Goal: Navigation & Orientation: Find specific page/section

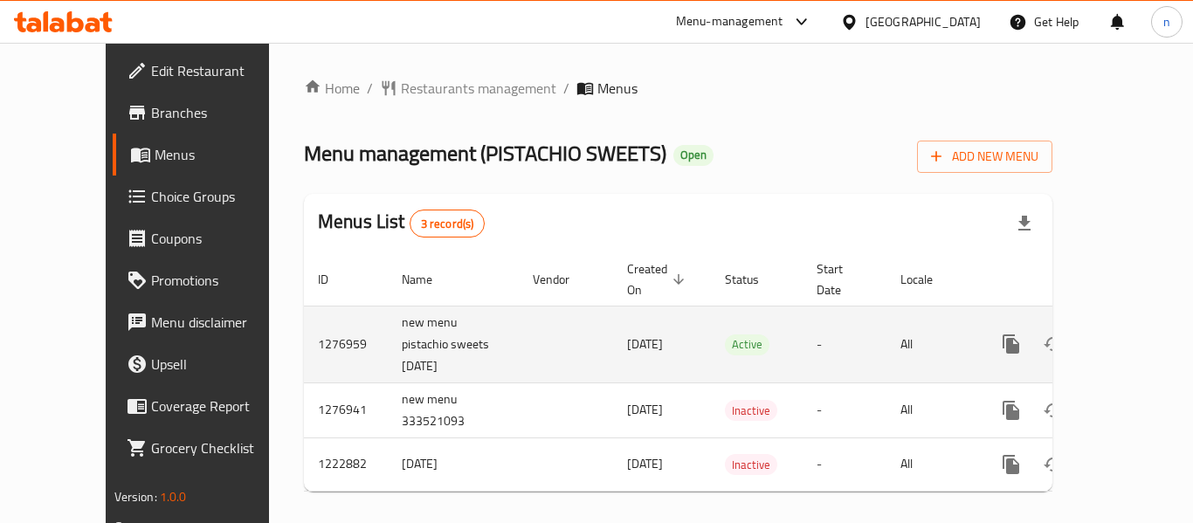
click at [803, 337] on td "-" at bounding box center [845, 344] width 84 height 77
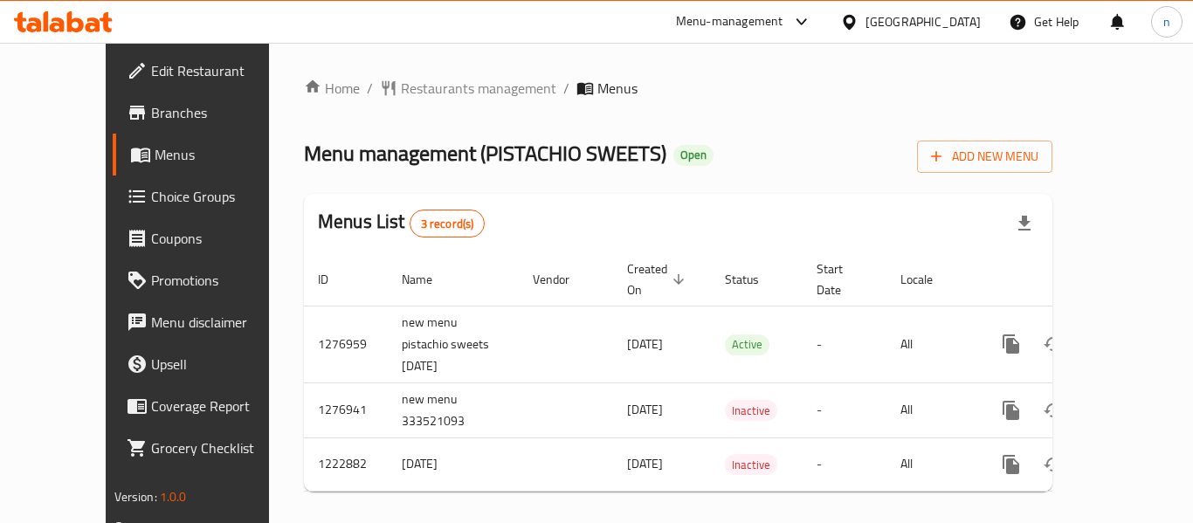
click at [859, 23] on icon at bounding box center [849, 22] width 18 height 18
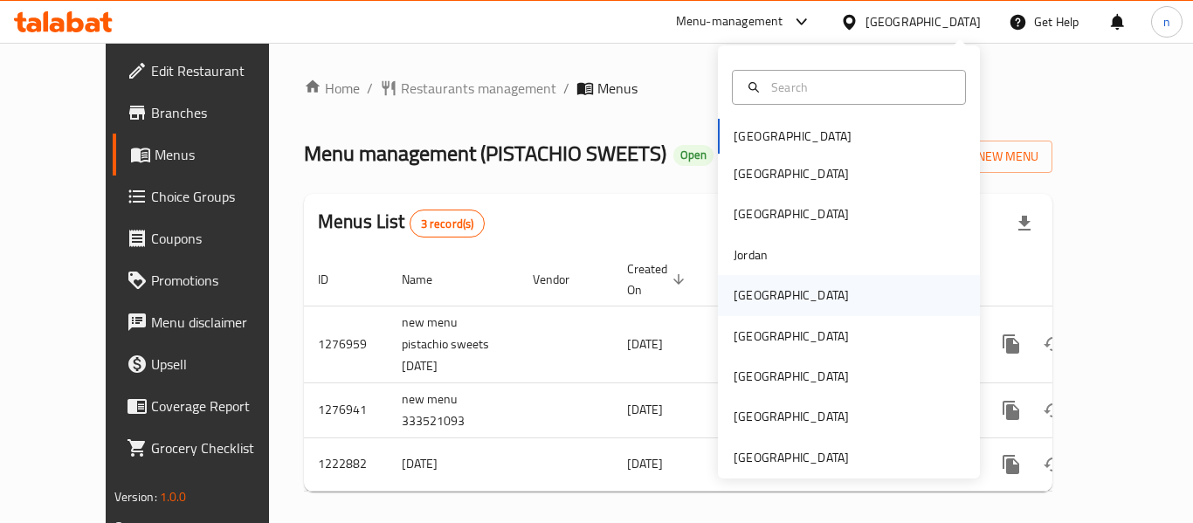
click at [740, 286] on div "[GEOGRAPHIC_DATA]" at bounding box center [791, 295] width 115 height 19
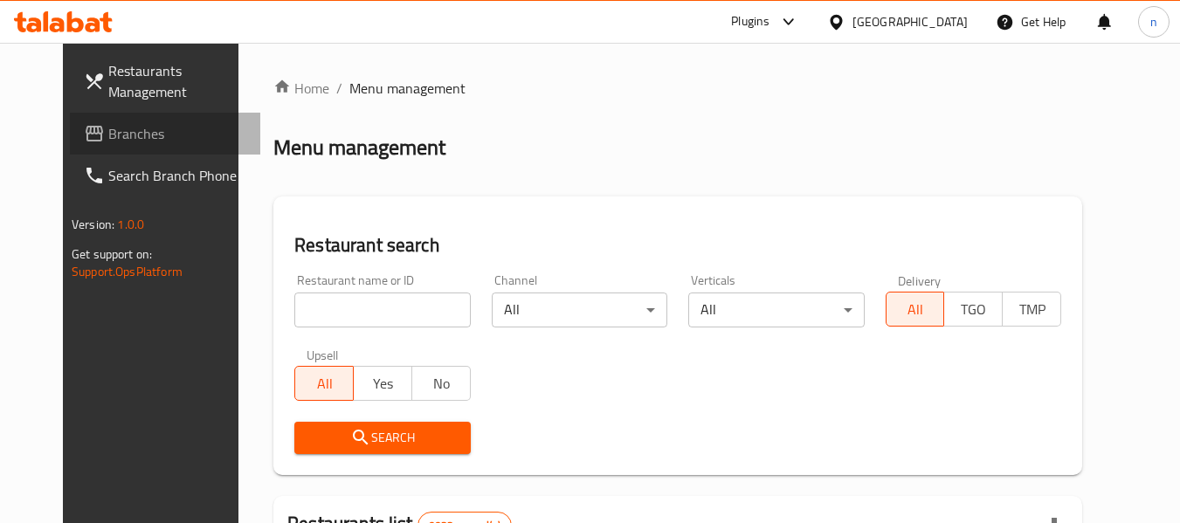
click at [108, 133] on span "Branches" at bounding box center [177, 133] width 138 height 21
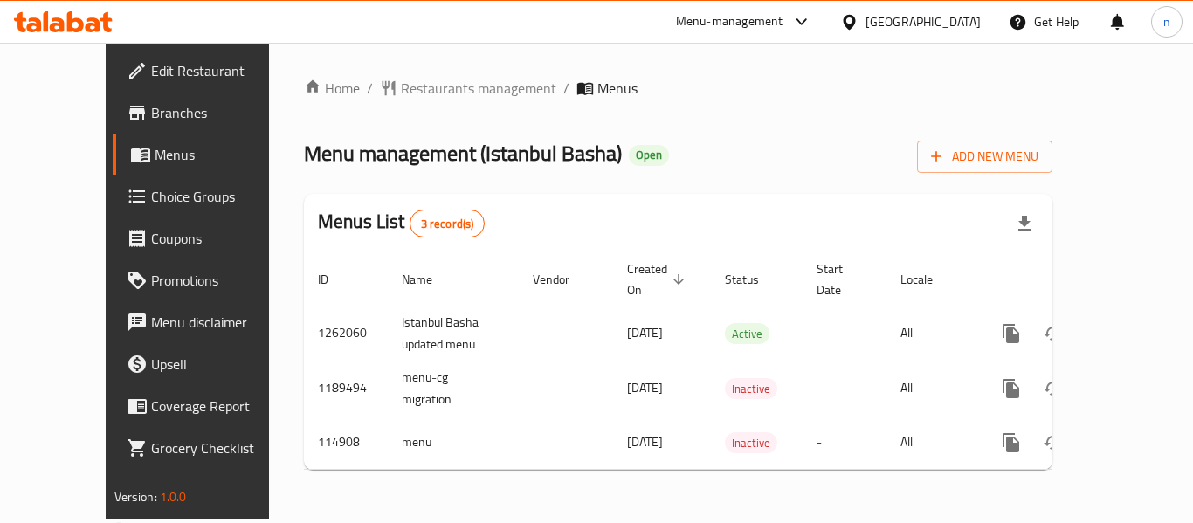
click at [859, 19] on icon at bounding box center [849, 22] width 18 height 18
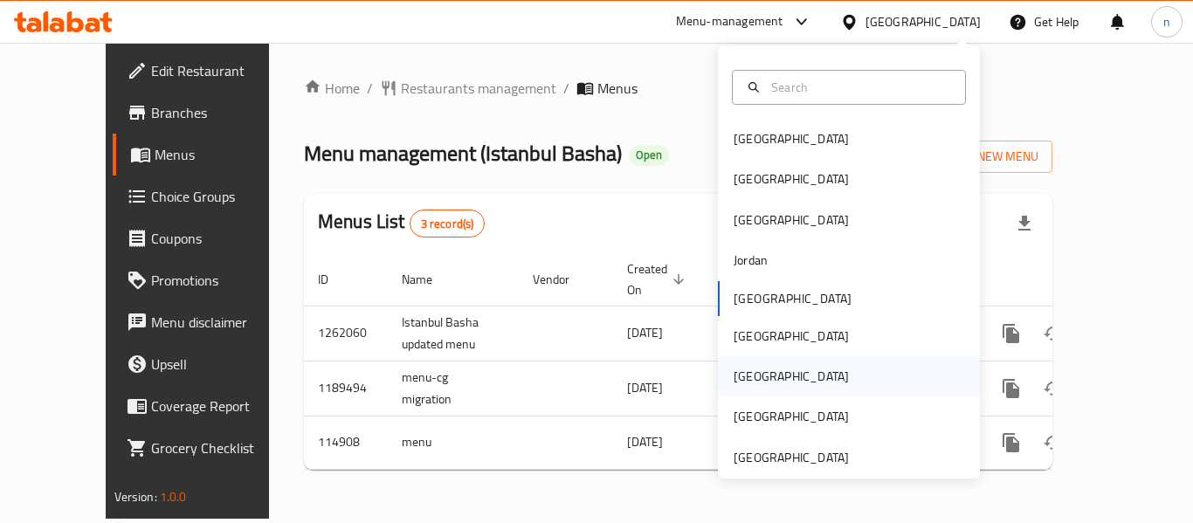
click at [746, 380] on div "[GEOGRAPHIC_DATA]" at bounding box center [791, 376] width 115 height 19
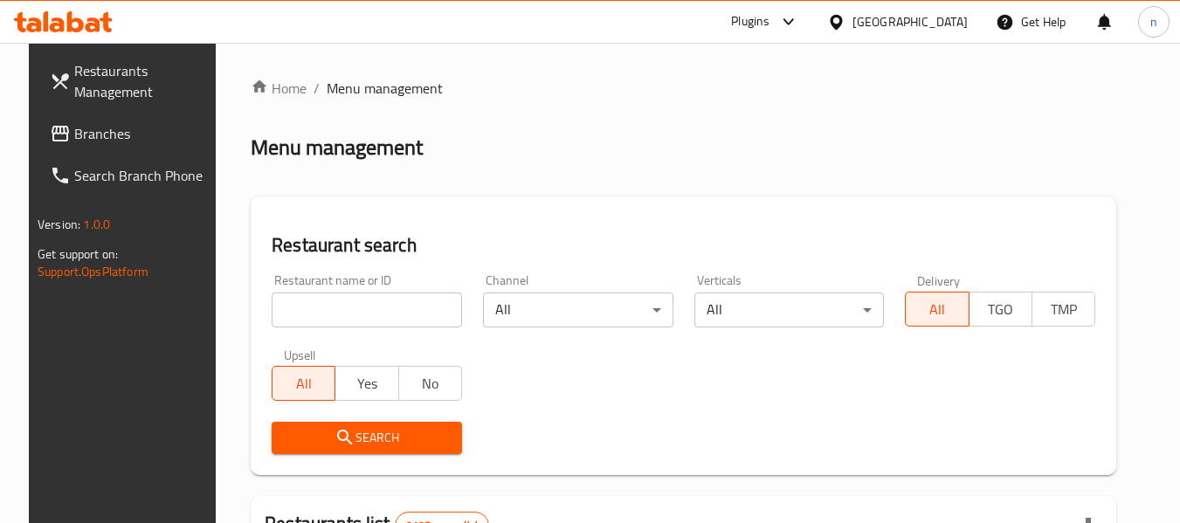
click at [117, 132] on span "Branches" at bounding box center [143, 133] width 138 height 21
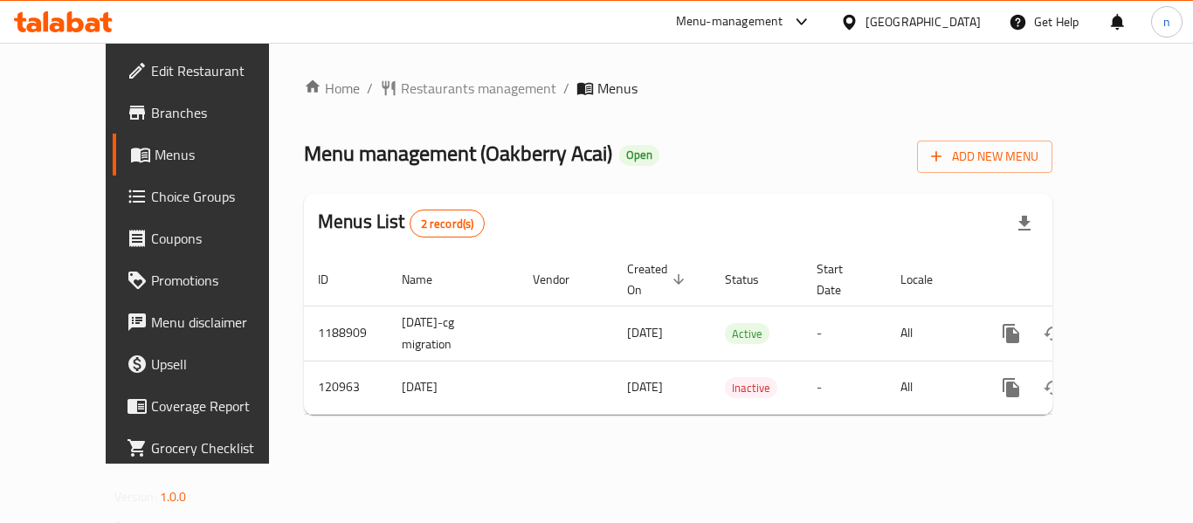
click at [855, 18] on icon at bounding box center [849, 21] width 12 height 15
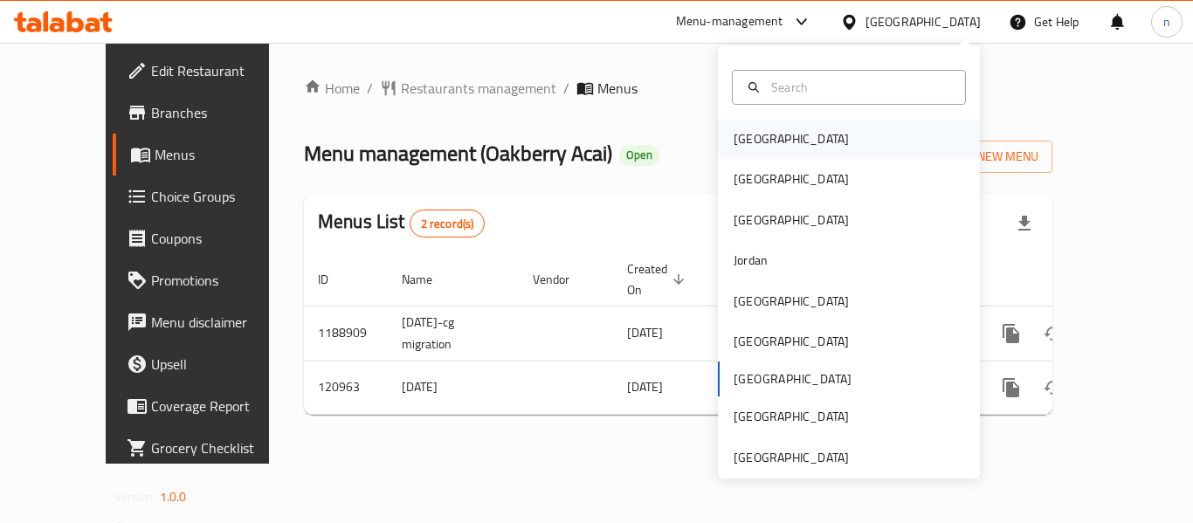
click at [750, 141] on div "[GEOGRAPHIC_DATA]" at bounding box center [791, 138] width 115 height 19
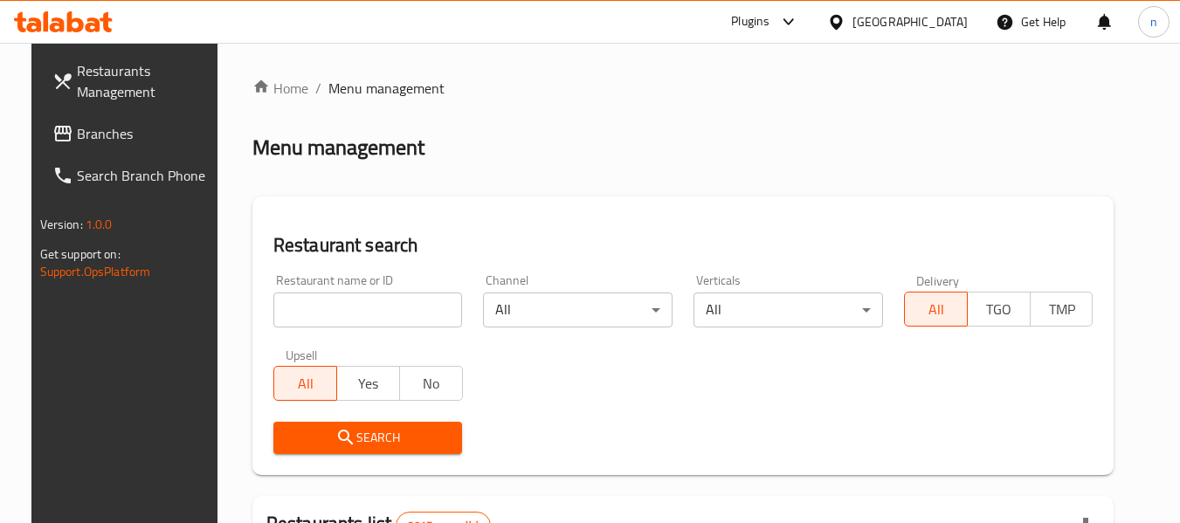
click at [77, 135] on span "Branches" at bounding box center [146, 133] width 138 height 21
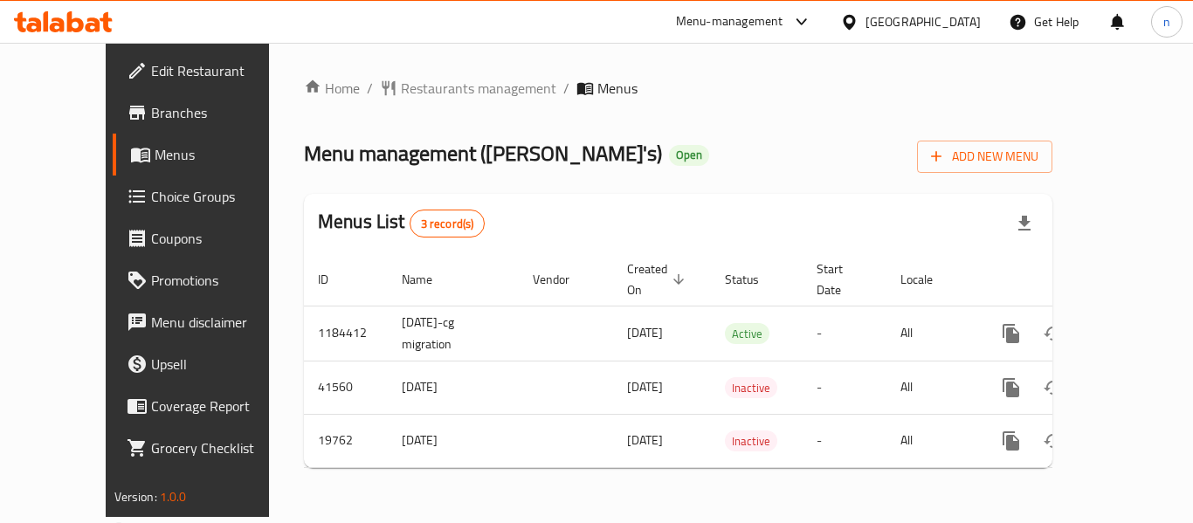
click at [806, 20] on icon at bounding box center [801, 21] width 10 height 7
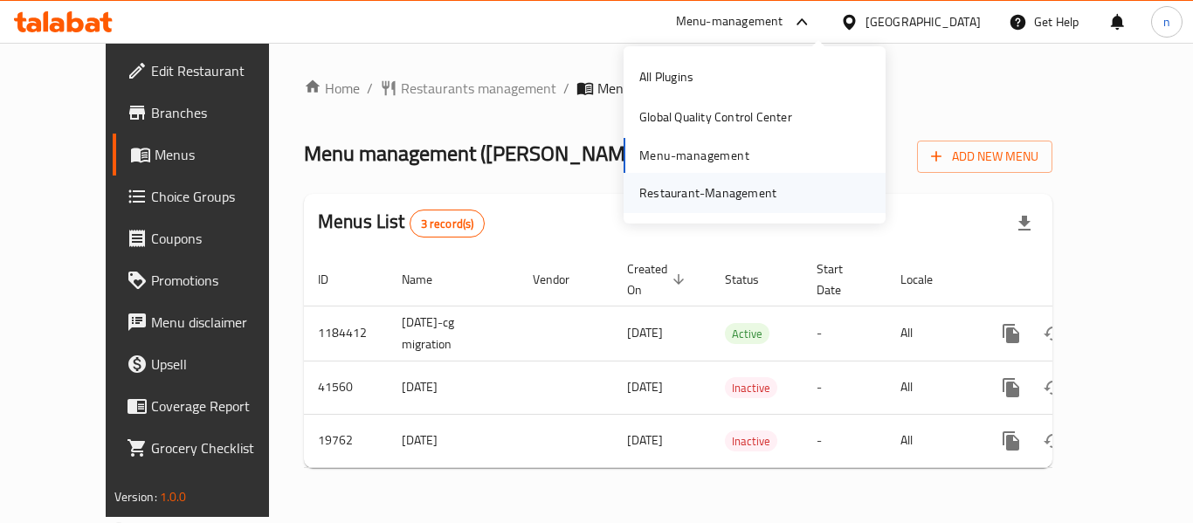
click at [735, 189] on div "Restaurant-Management" at bounding box center [707, 192] width 137 height 19
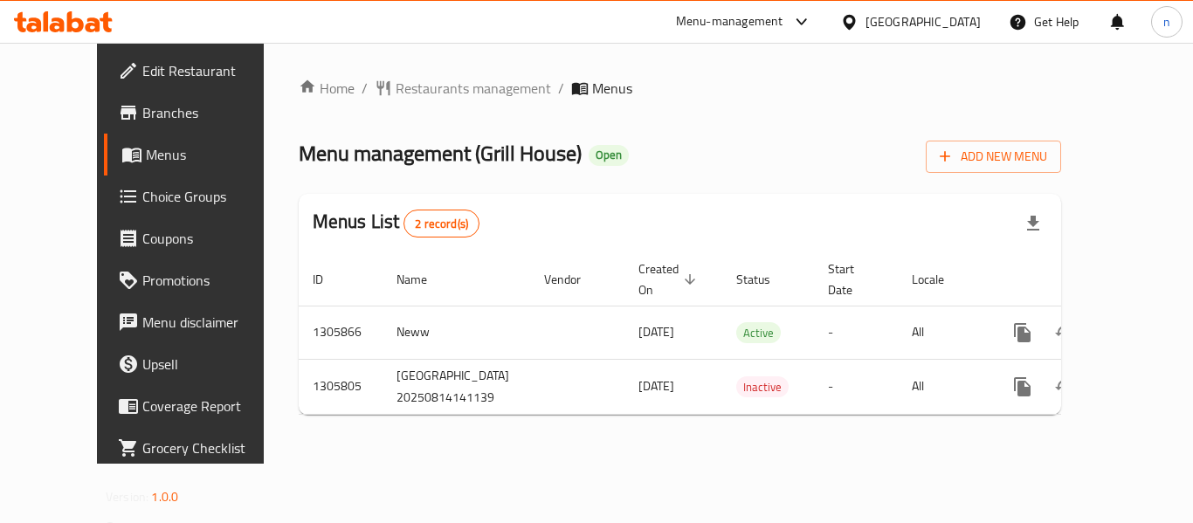
click at [801, 23] on icon at bounding box center [801, 21] width 10 height 7
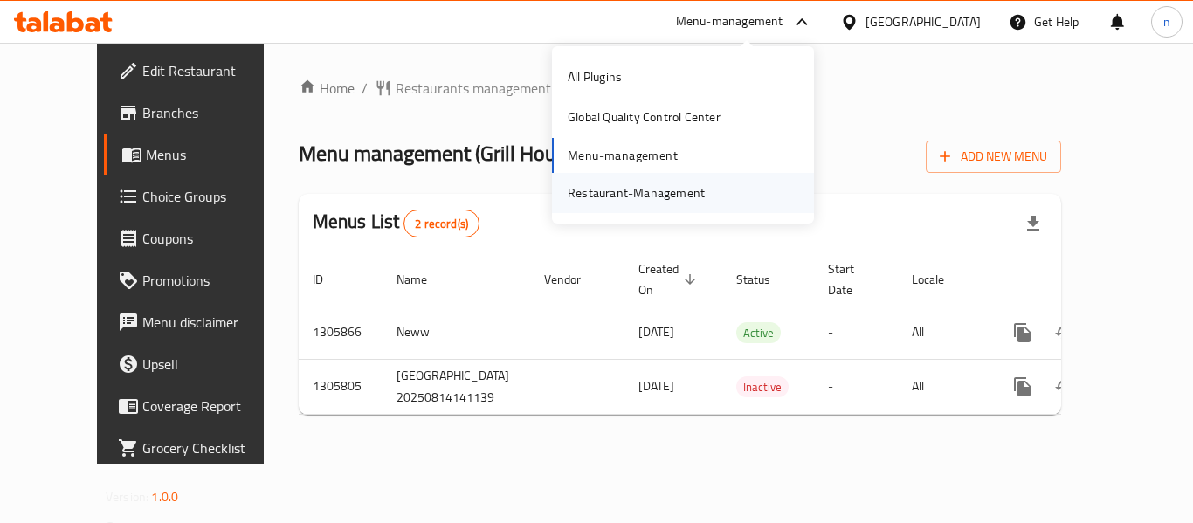
click at [635, 189] on div "Restaurant-Management" at bounding box center [636, 192] width 137 height 19
